Goal: Information Seeking & Learning: Understand process/instructions

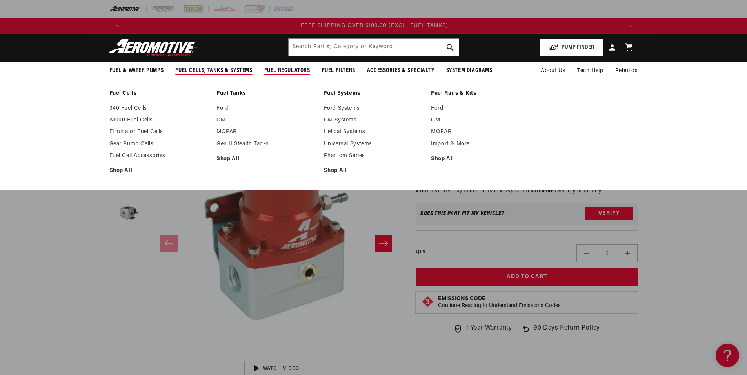
scroll to position [0, 1492]
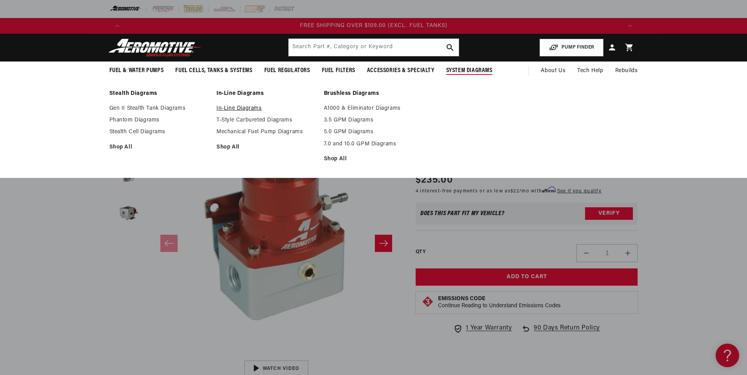
click at [234, 106] on link "In-Line Diagrams" at bounding box center [267, 108] width 100 height 7
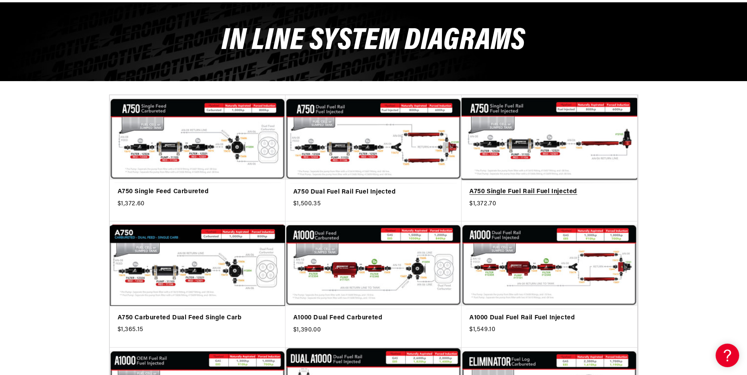
scroll to position [0, 995]
click at [601, 187] on link "A750 Single Fuel Rail Fuel Injected" at bounding box center [550, 192] width 160 height 10
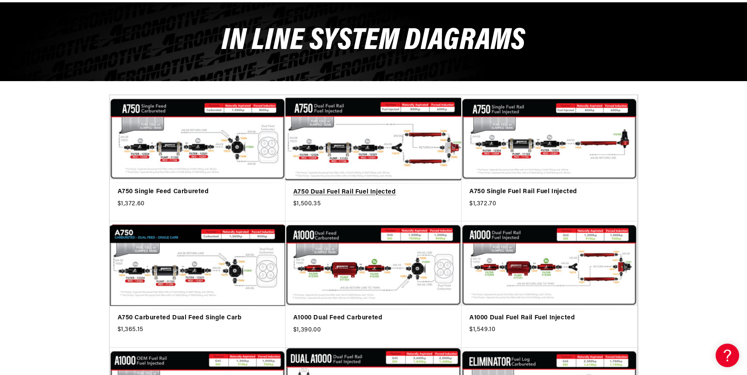
click at [447, 187] on link "A750 Dual Fuel Rail Fuel Injected" at bounding box center [373, 192] width 160 height 10
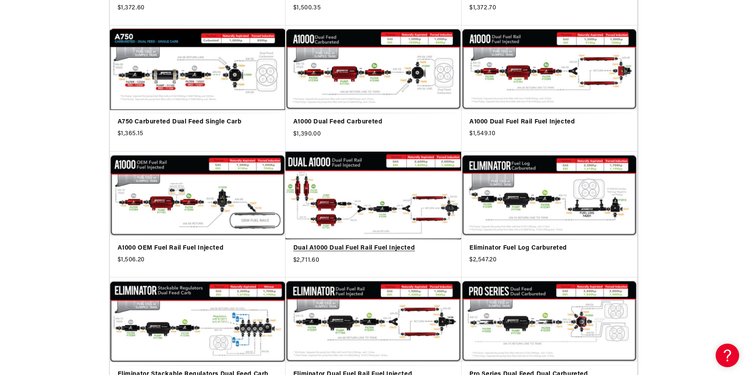
click at [440, 244] on link "Dual A1000 Dual Fuel Rail Fuel Injected" at bounding box center [373, 249] width 160 height 10
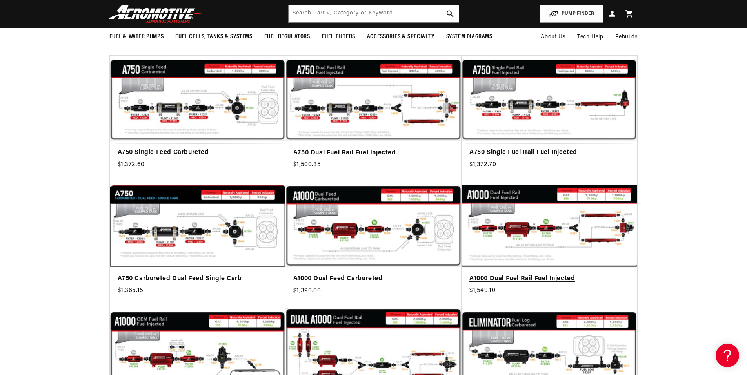
scroll to position [0, 0]
click at [624, 274] on link "A1000 Dual Fuel Rail Fuel Injected" at bounding box center [550, 279] width 160 height 10
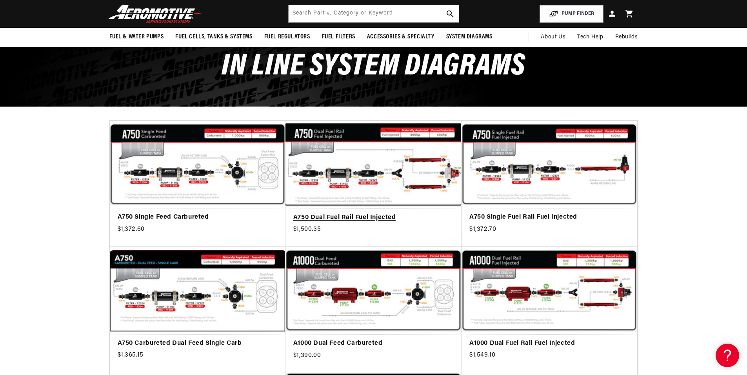
scroll to position [39, 0]
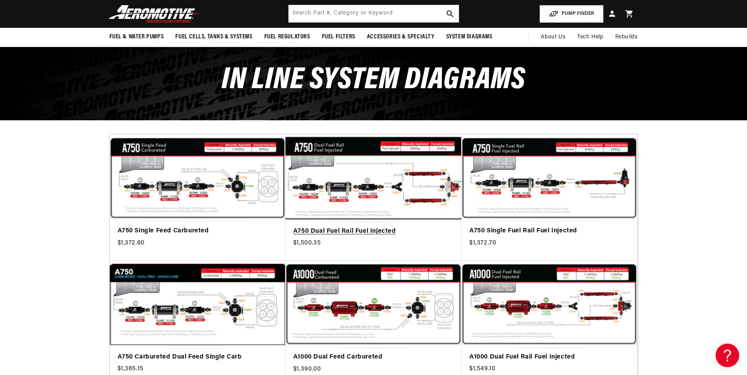
click at [448, 227] on link "A750 Dual Fuel Rail Fuel Injected" at bounding box center [373, 232] width 160 height 10
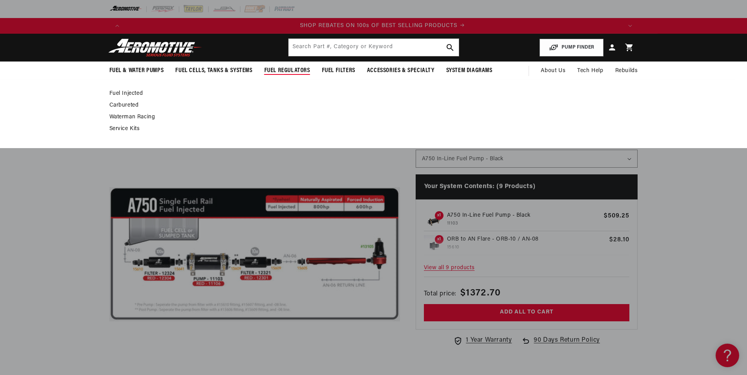
scroll to position [0, 995]
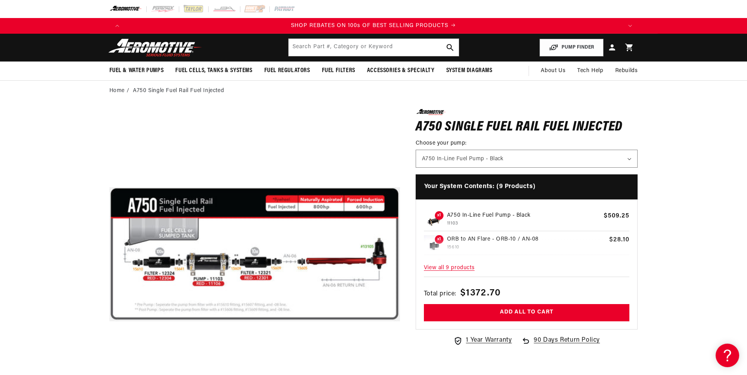
click at [448, 269] on span "View all 9 products" at bounding box center [527, 268] width 206 height 17
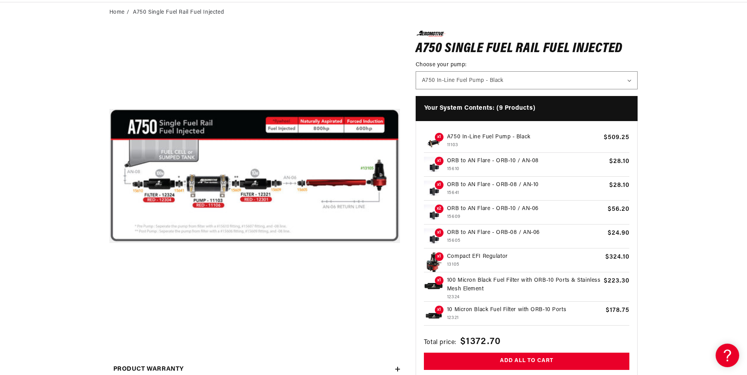
scroll to position [0, 1492]
click at [472, 256] on p "Compact EFI Regulator" at bounding box center [524, 257] width 155 height 9
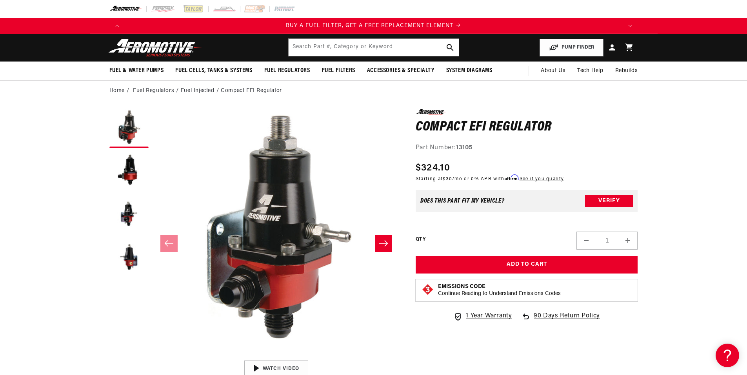
scroll to position [78, 0]
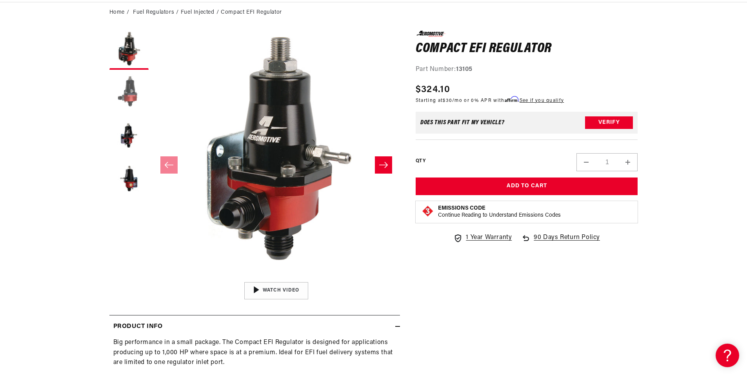
click at [129, 98] on button "Load image 2 in gallery view" at bounding box center [128, 93] width 39 height 39
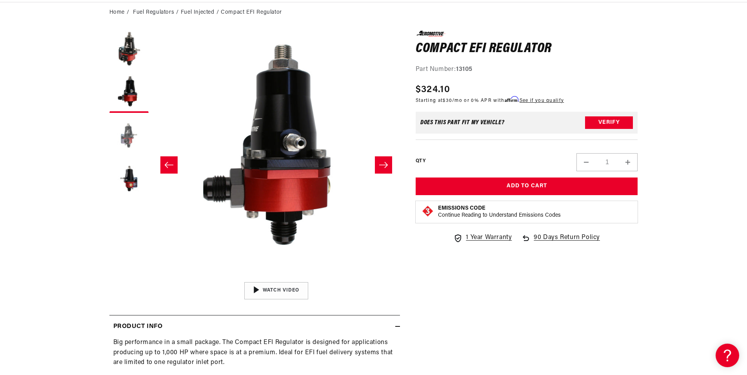
scroll to position [0, 995]
click at [130, 144] on button "Load image 3 in gallery view" at bounding box center [128, 136] width 39 height 39
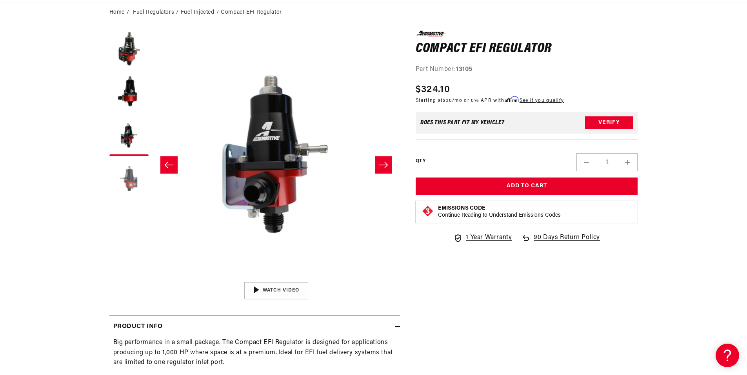
click at [131, 166] on button "Load image 4 in gallery view" at bounding box center [128, 179] width 39 height 39
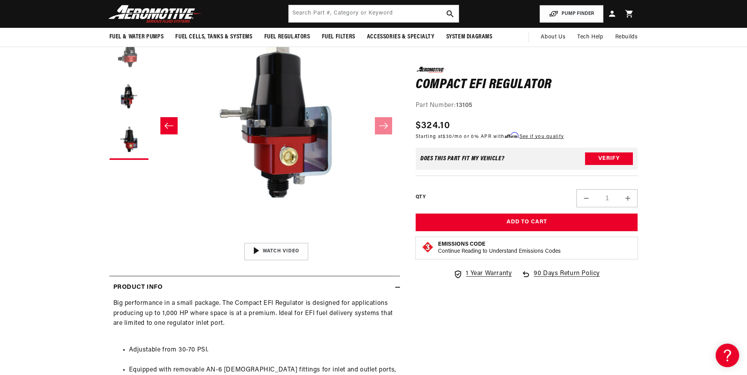
click at [131, 57] on button "Load image 2 in gallery view" at bounding box center [128, 54] width 39 height 39
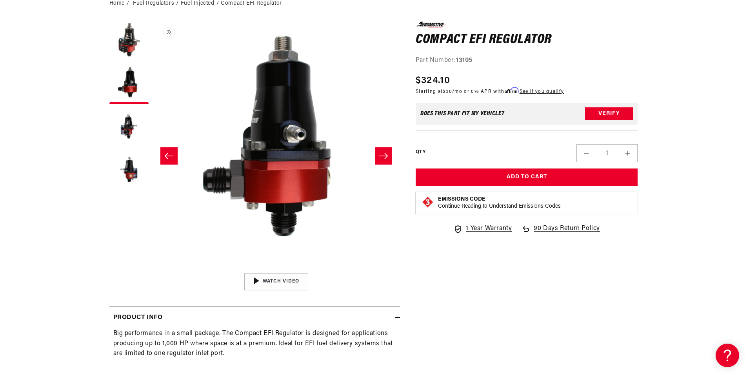
scroll to position [0, 0]
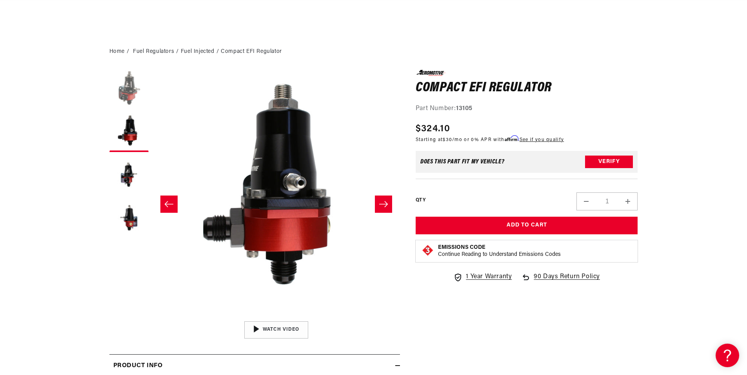
click at [130, 98] on button "Load image 1 in gallery view" at bounding box center [128, 89] width 39 height 39
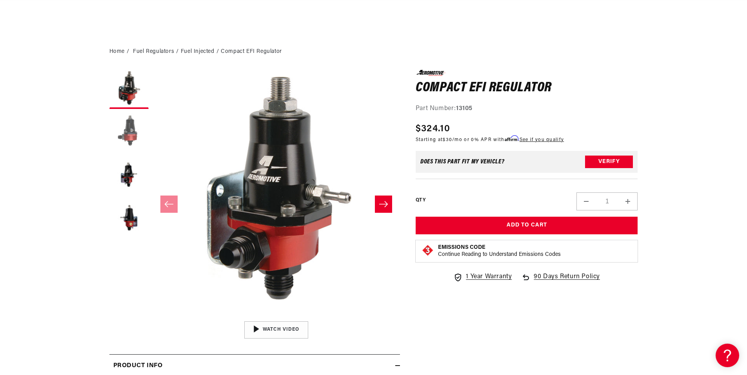
click at [128, 135] on button "Load image 2 in gallery view" at bounding box center [128, 132] width 39 height 39
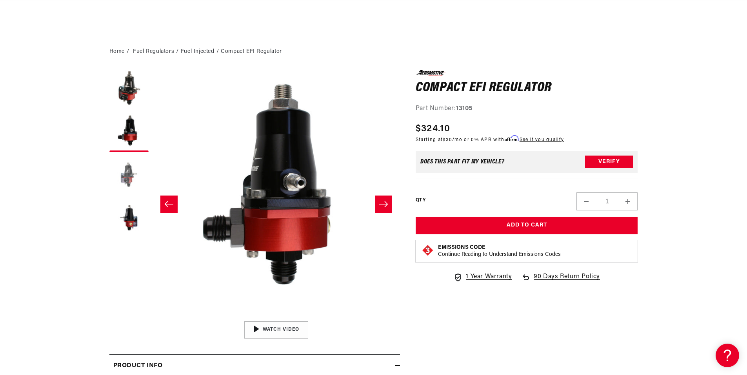
click at [127, 175] on button "Load image 3 in gallery view" at bounding box center [128, 175] width 39 height 39
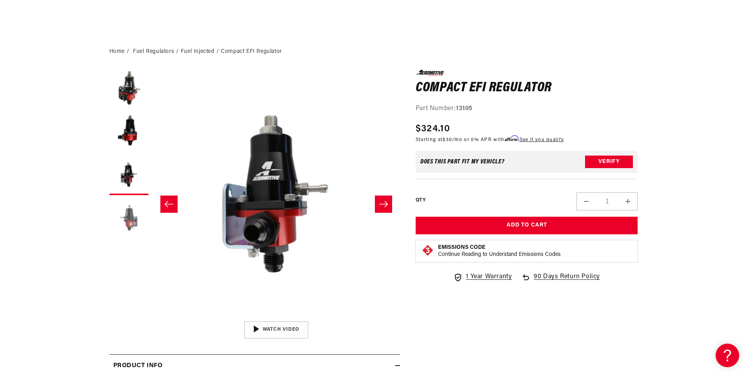
click at [127, 216] on button "Load image 4 in gallery view" at bounding box center [128, 218] width 39 height 39
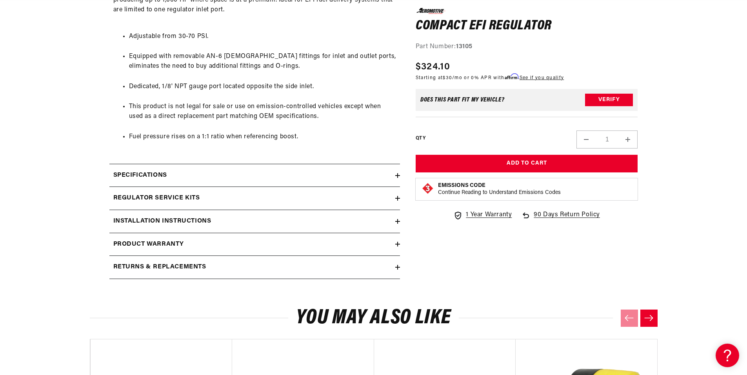
click at [398, 223] on icon at bounding box center [398, 221] width 0 height 5
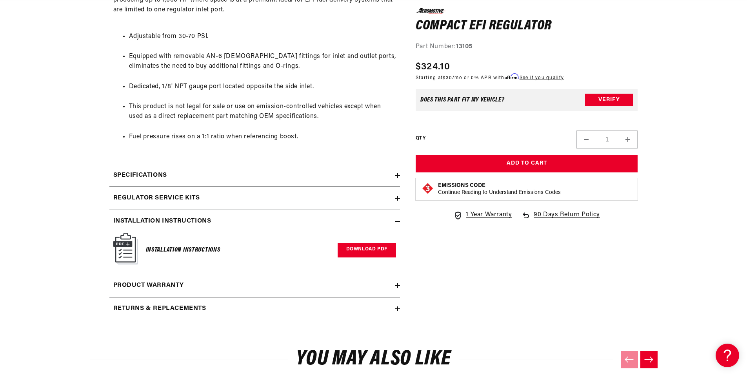
click at [366, 252] on link "Download PDF" at bounding box center [367, 250] width 58 height 15
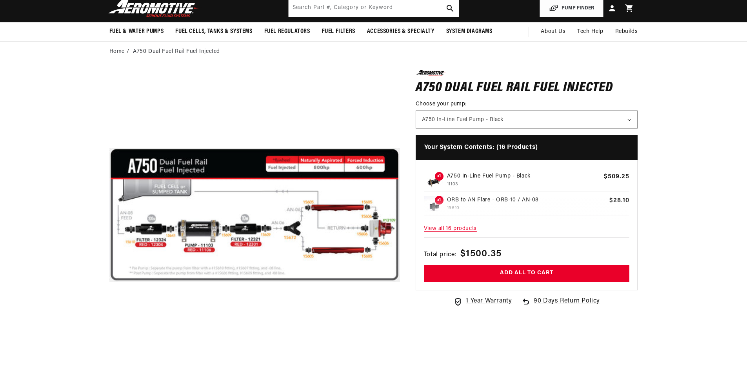
click at [452, 231] on span "View all 16 products" at bounding box center [527, 229] width 206 height 17
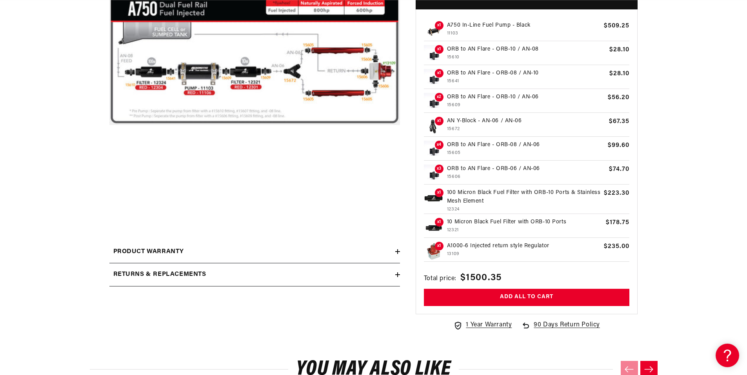
scroll to position [0, 497]
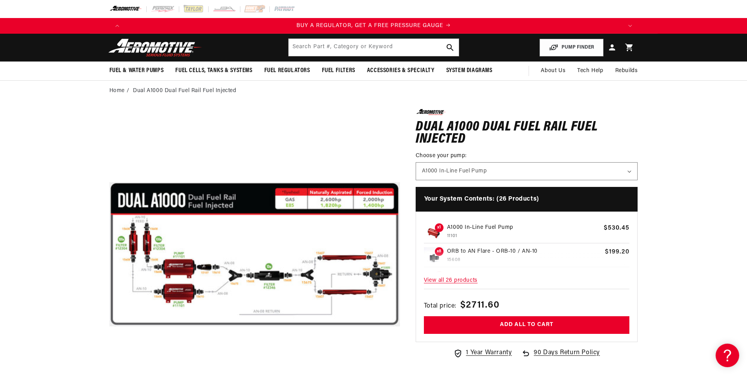
click at [435, 277] on span "View all 26 products" at bounding box center [527, 281] width 206 height 17
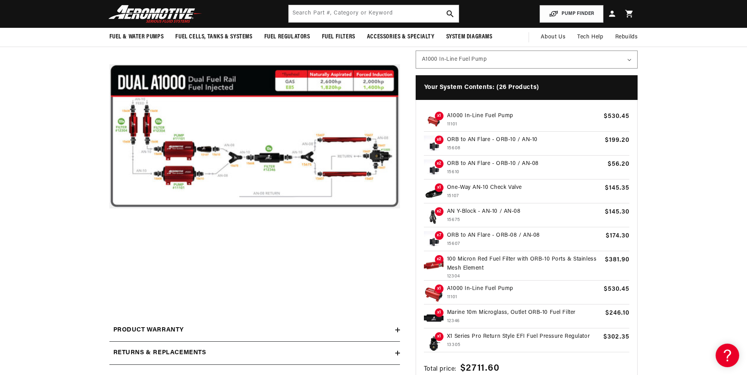
scroll to position [0, 995]
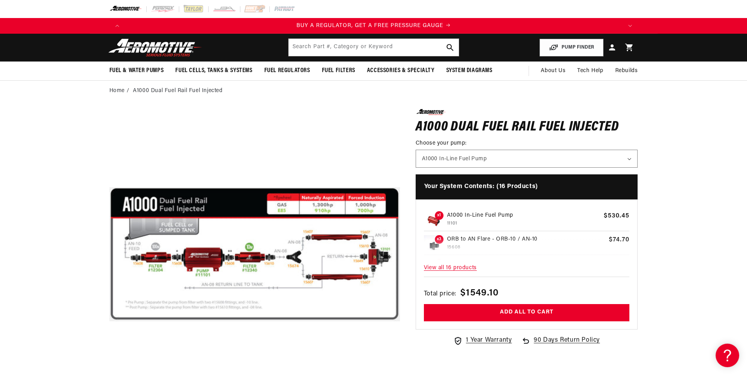
click at [453, 266] on span "View all 16 products" at bounding box center [527, 268] width 206 height 17
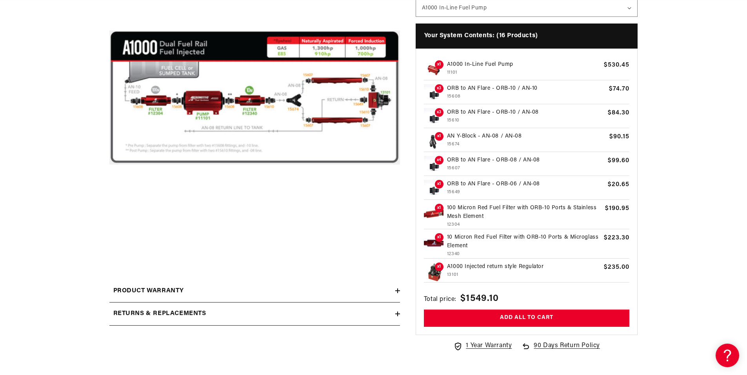
scroll to position [0, 995]
click at [471, 267] on p "A1000 Injected return style Regulator" at bounding box center [524, 267] width 154 height 9
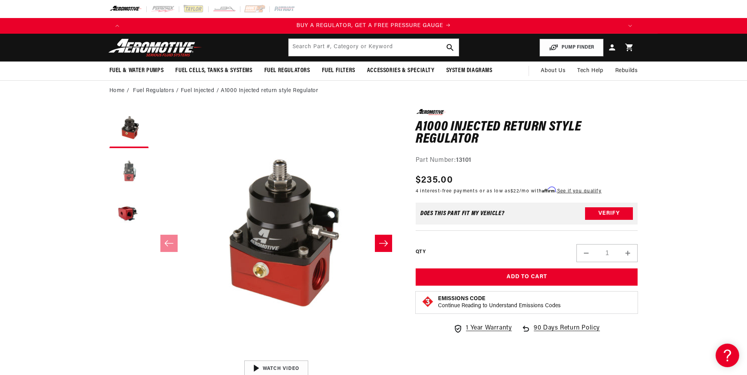
click at [128, 172] on button "Load image 2 in gallery view" at bounding box center [128, 171] width 39 height 39
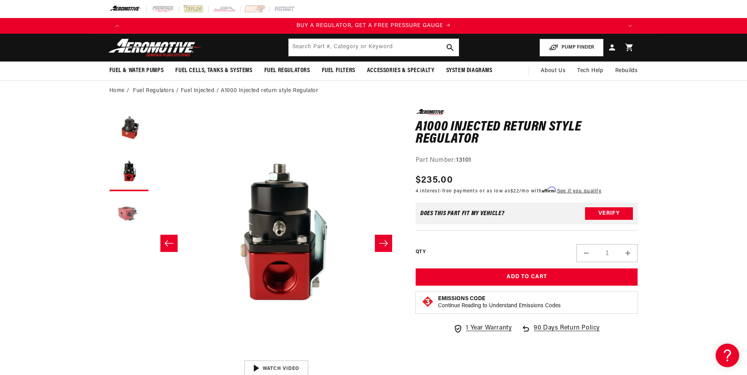
scroll to position [0, 248]
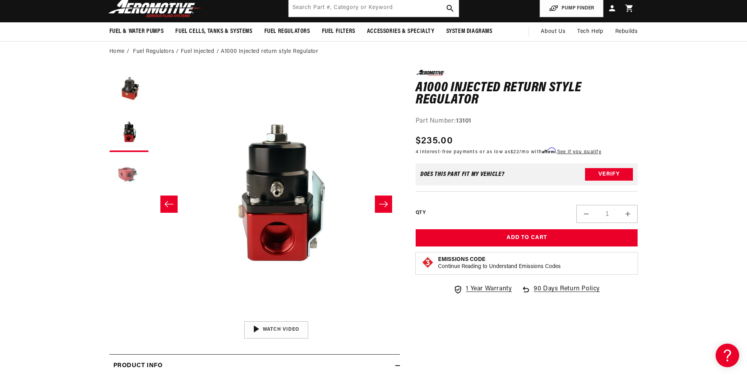
click at [127, 196] on slider-component "Gallery Viewer" at bounding box center [128, 204] width 39 height 269
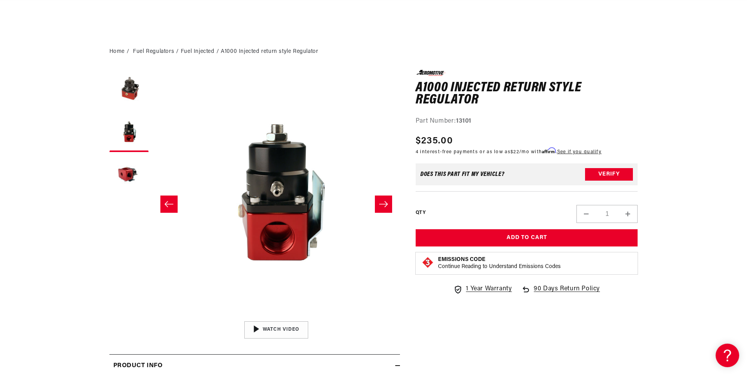
scroll to position [0, 497]
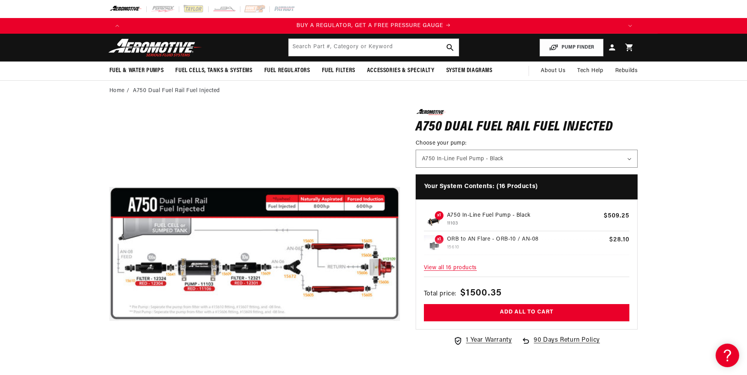
click at [460, 266] on span "View all 16 products" at bounding box center [527, 268] width 206 height 17
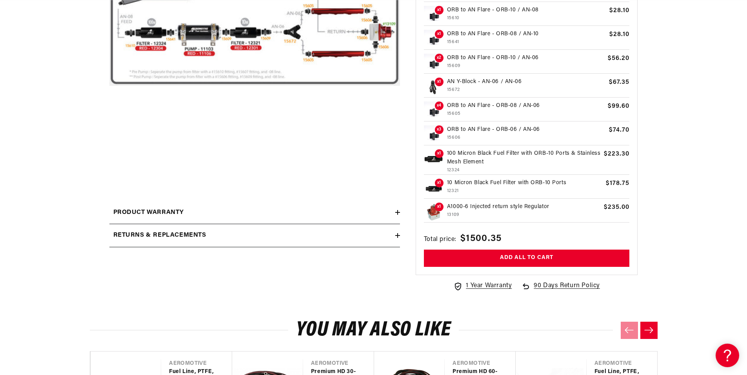
scroll to position [0, 497]
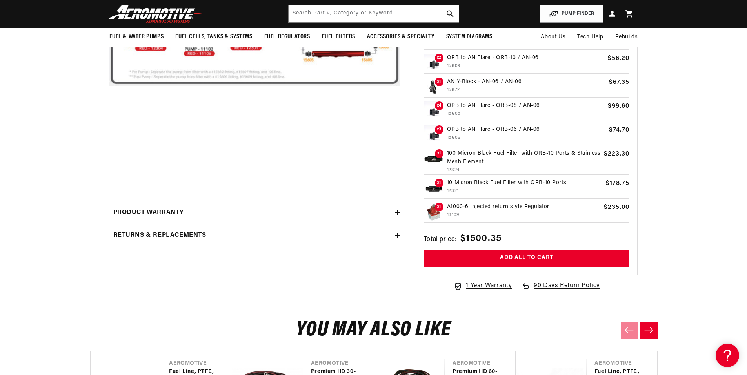
drag, startPoint x: 493, startPoint y: 207, endPoint x: 453, endPoint y: 275, distance: 79.1
click at [493, 207] on bundle-products "x1 A750 In-Line Fuel Pump - Black 11103 Regular price $509.25 Sale price $509.2…" at bounding box center [527, 102] width 206 height 241
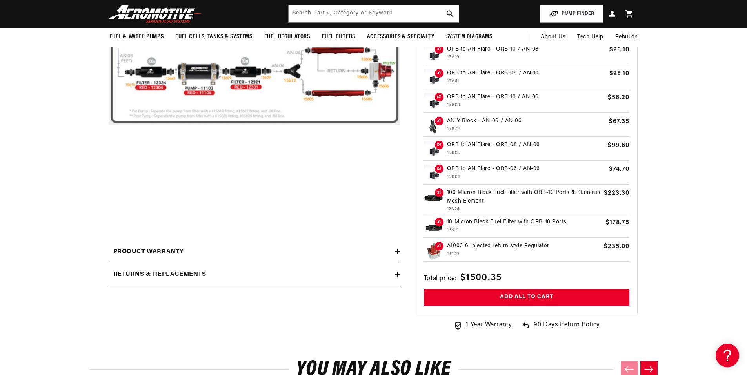
scroll to position [0, 0]
click at [204, 228] on div "0.0 star rating Write a review A750 Dual Fuel Rail Fuel Injected A750 Dual Fuel…" at bounding box center [254, 121] width 291 height 417
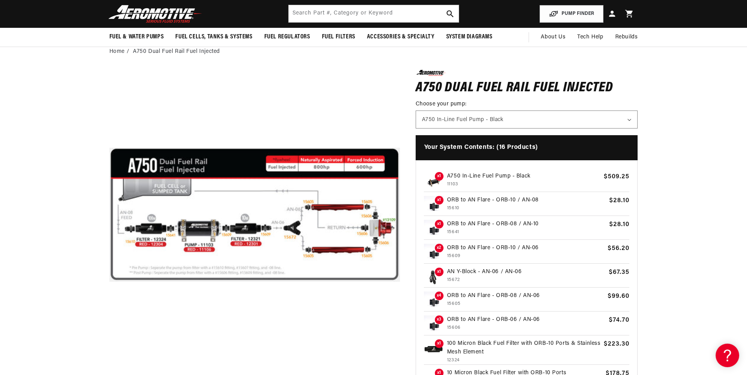
scroll to position [0, 497]
